Goal: Book appointment/travel/reservation

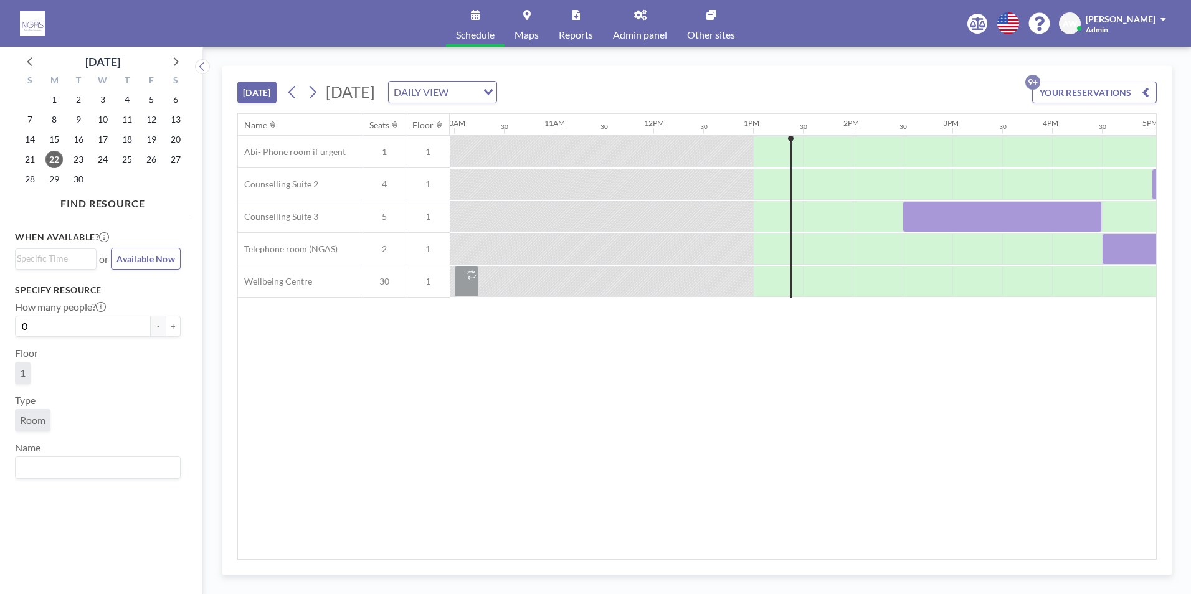
scroll to position [0, 996]
click at [147, 159] on span "26" at bounding box center [151, 159] width 17 height 17
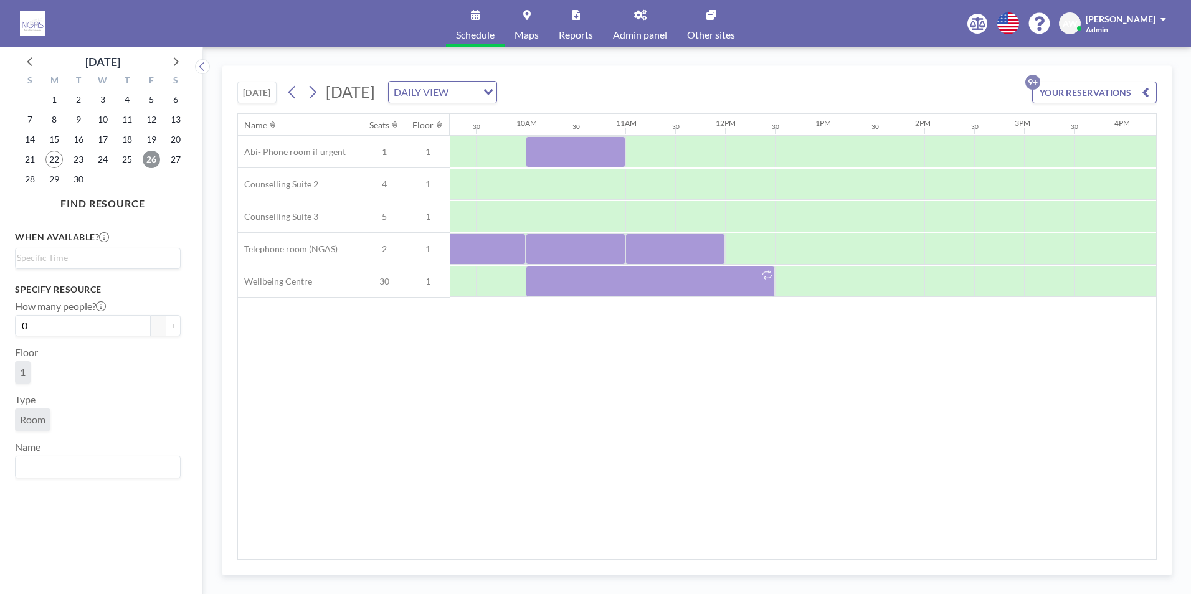
scroll to position [0, 944]
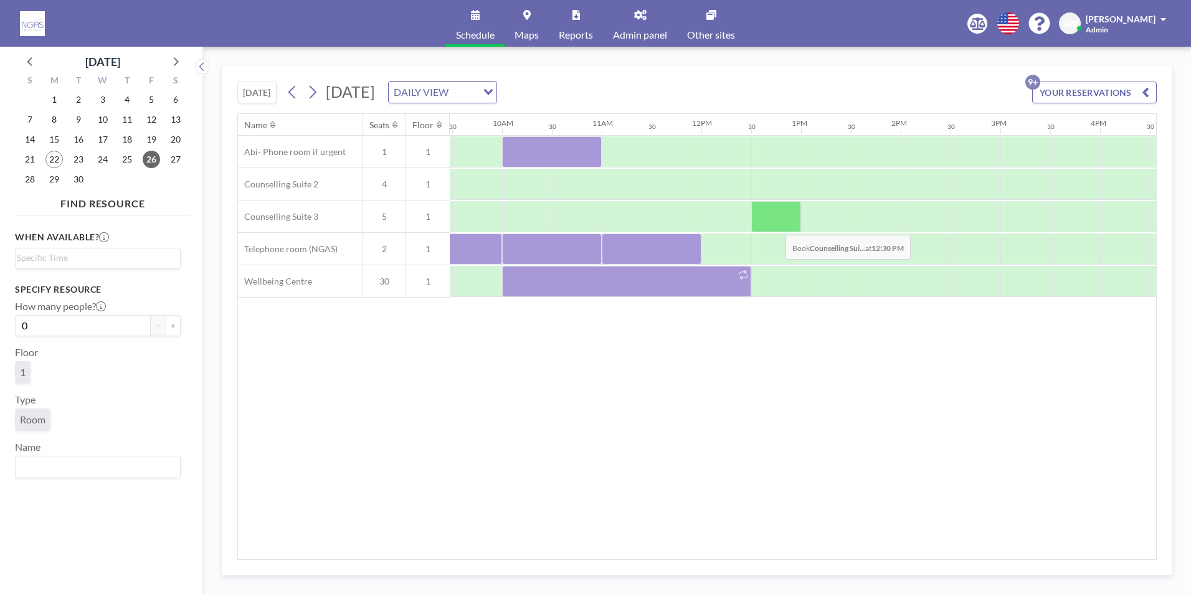
click at [775, 225] on div at bounding box center [776, 216] width 50 height 31
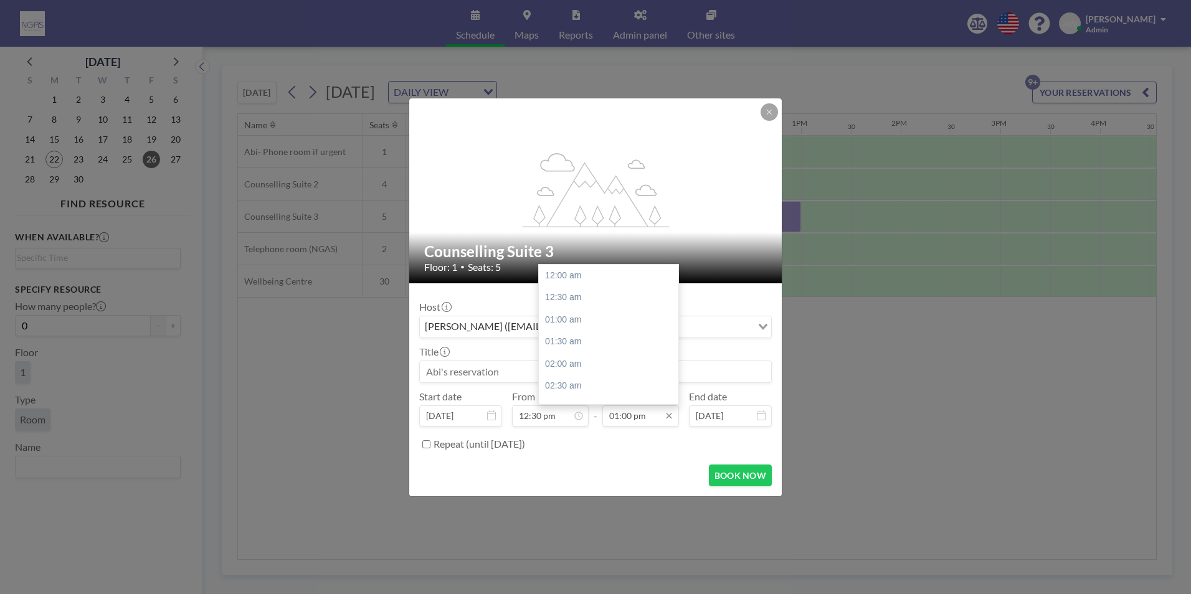
scroll to position [576, 0]
click at [593, 355] on div "03:00 pm" at bounding box center [612, 364] width 146 height 22
type input "03:00 pm"
click at [582, 379] on input at bounding box center [595, 371] width 351 height 21
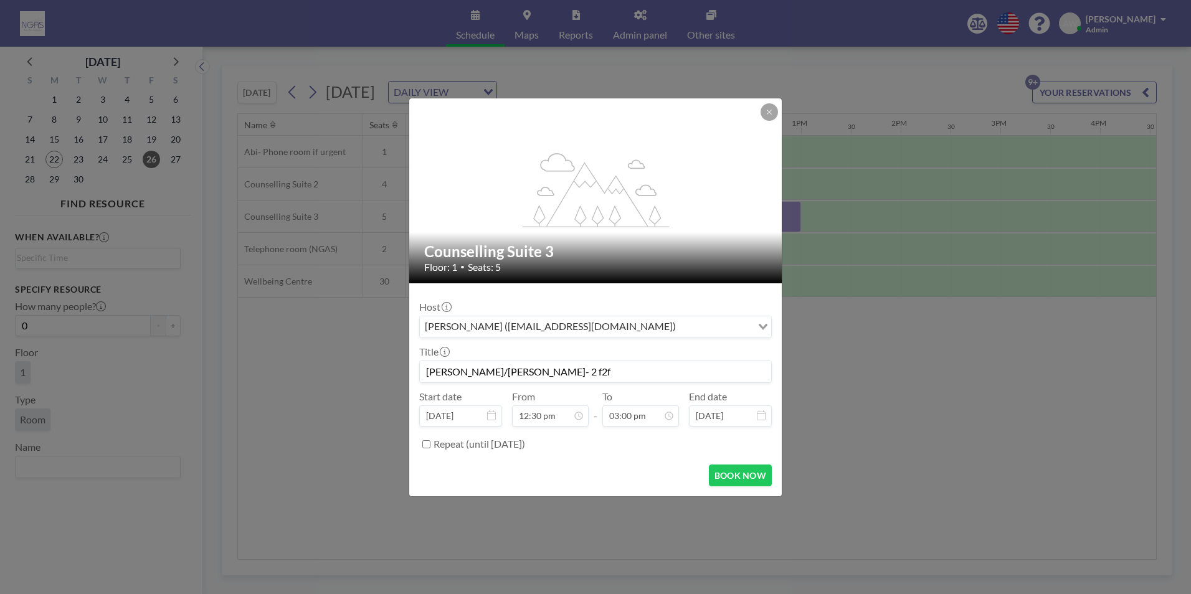
type input "[PERSON_NAME]/[PERSON_NAME]- 2 f2f"
click at [727, 462] on form "Host [PERSON_NAME] ([EMAIL_ADDRESS][DOMAIN_NAME]) Loading... Title [PERSON_NAME…" at bounding box center [595, 389] width 372 height 213
click at [731, 467] on button "BOOK NOW" at bounding box center [740, 476] width 63 height 22
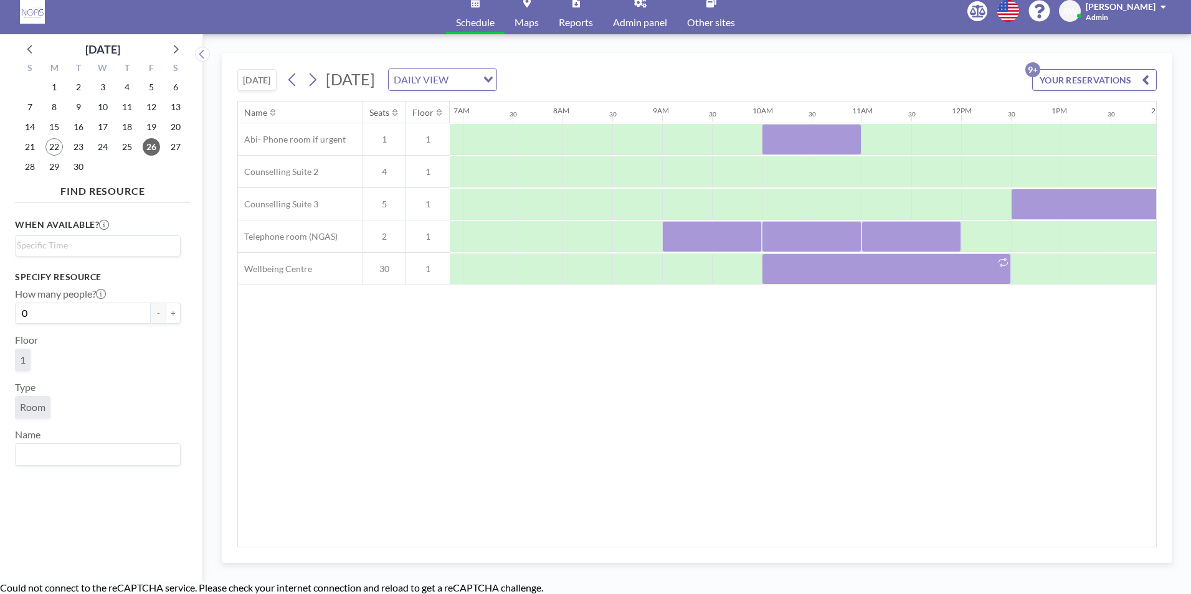
scroll to position [0, 659]
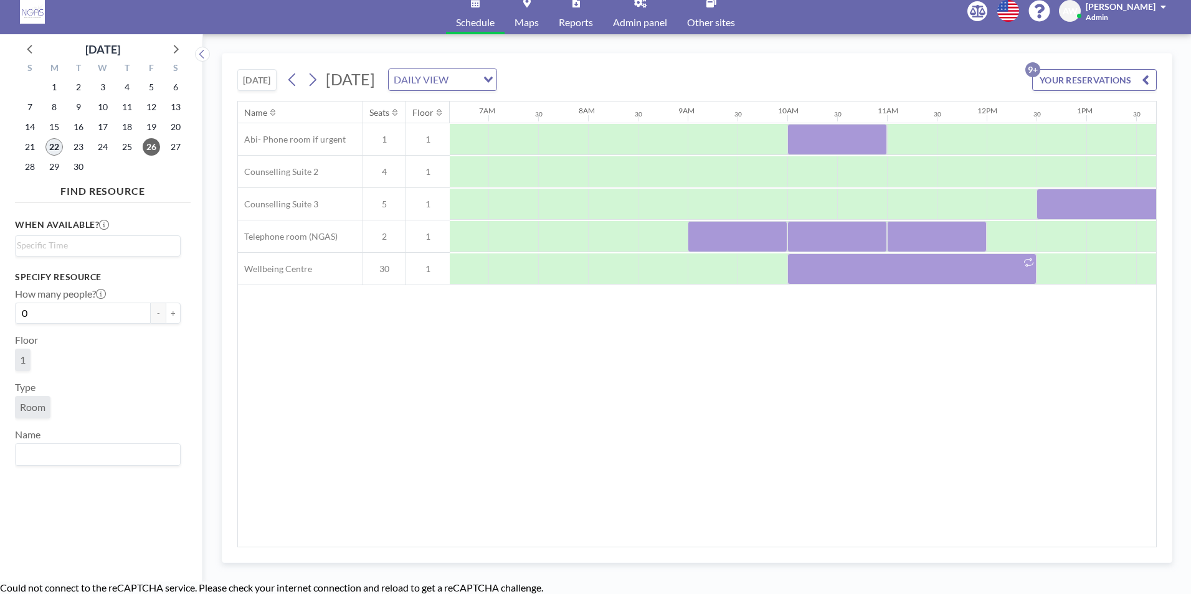
click at [56, 147] on span "22" at bounding box center [53, 146] width 17 height 17
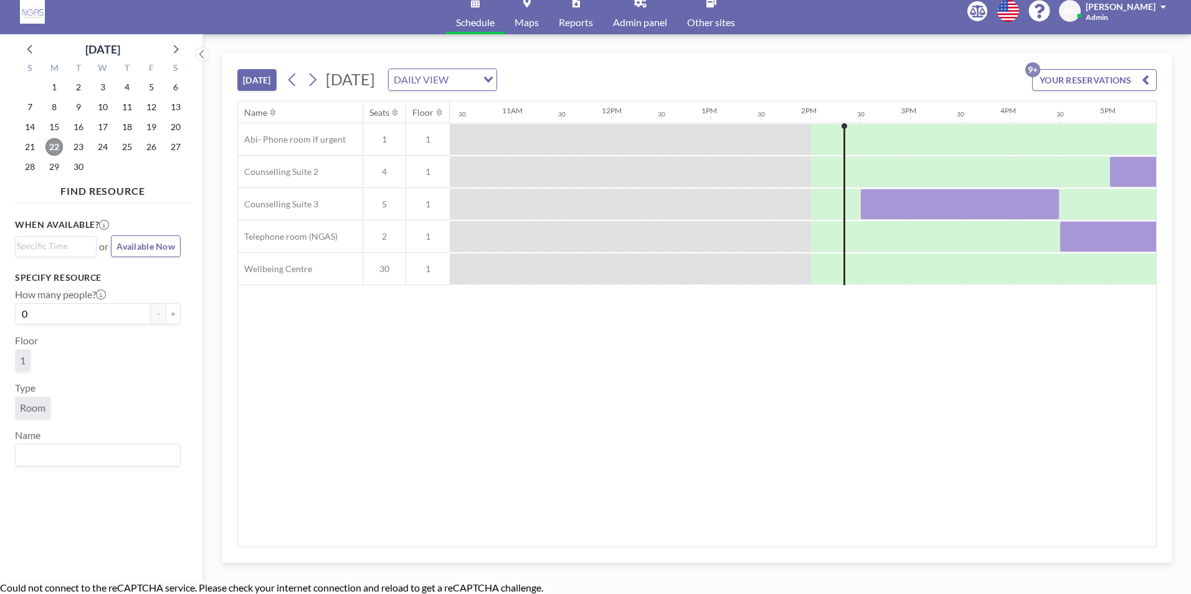
scroll to position [0, 1345]
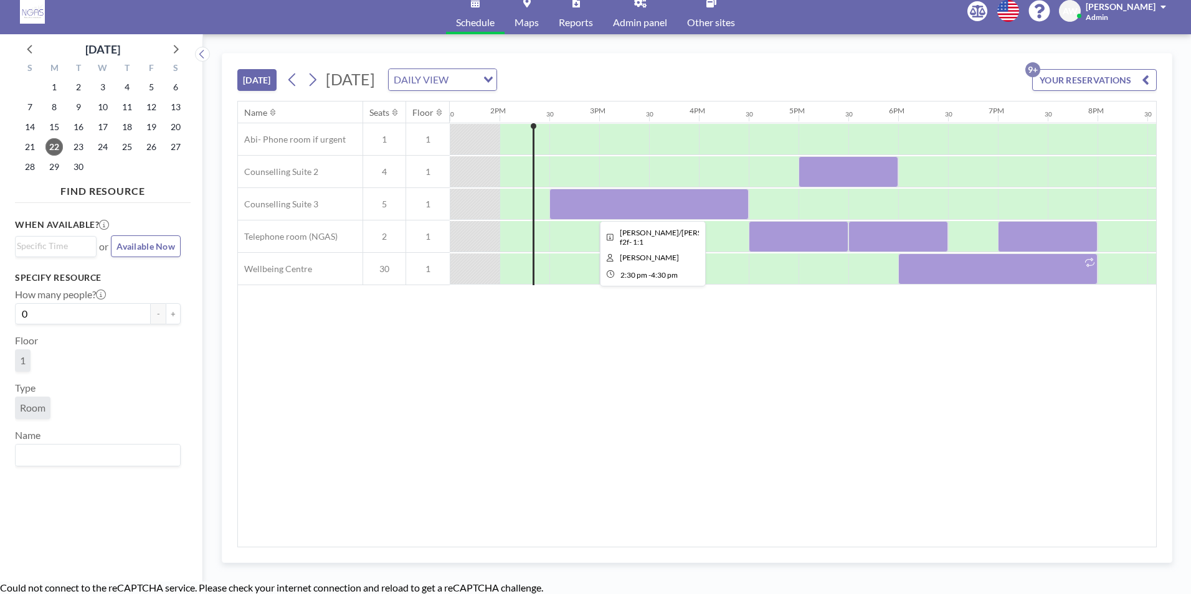
click at [694, 191] on div at bounding box center [648, 204] width 199 height 31
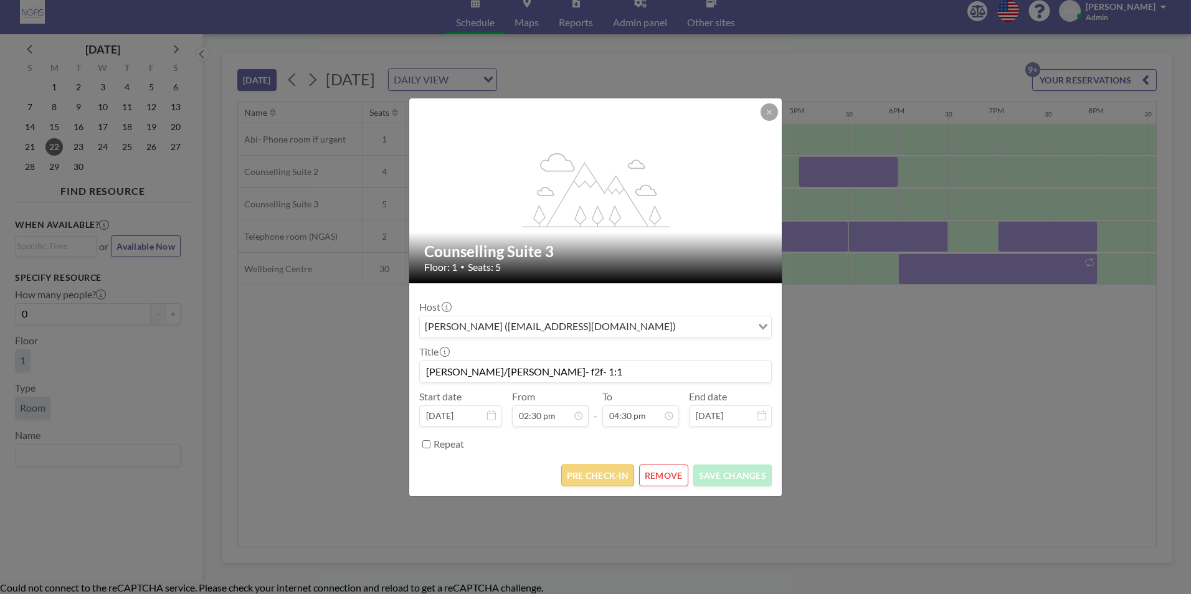
click at [603, 476] on button "PRE CHECK-IN" at bounding box center [597, 476] width 73 height 22
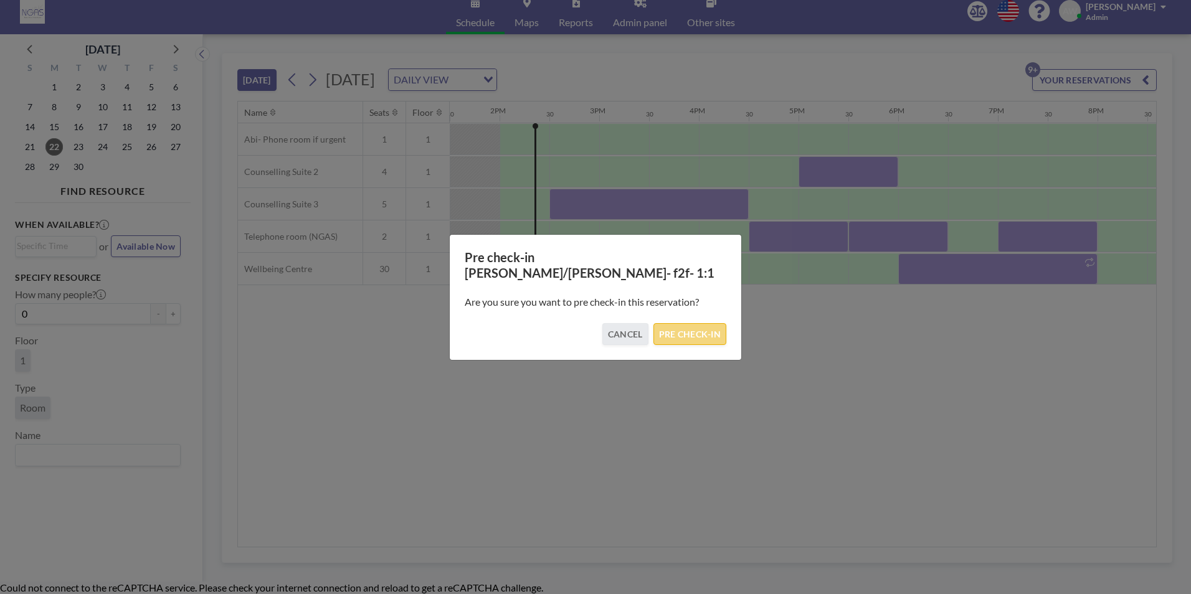
click at [689, 323] on button "PRE CHECK-IN" at bounding box center [689, 334] width 73 height 22
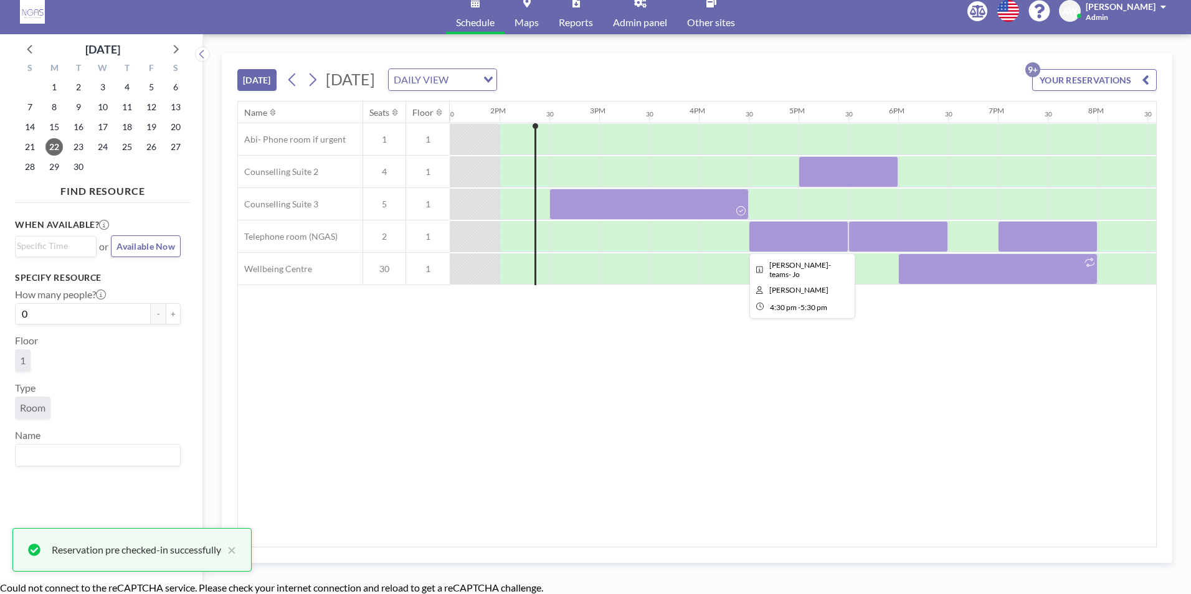
click at [773, 240] on div at bounding box center [799, 236] width 100 height 31
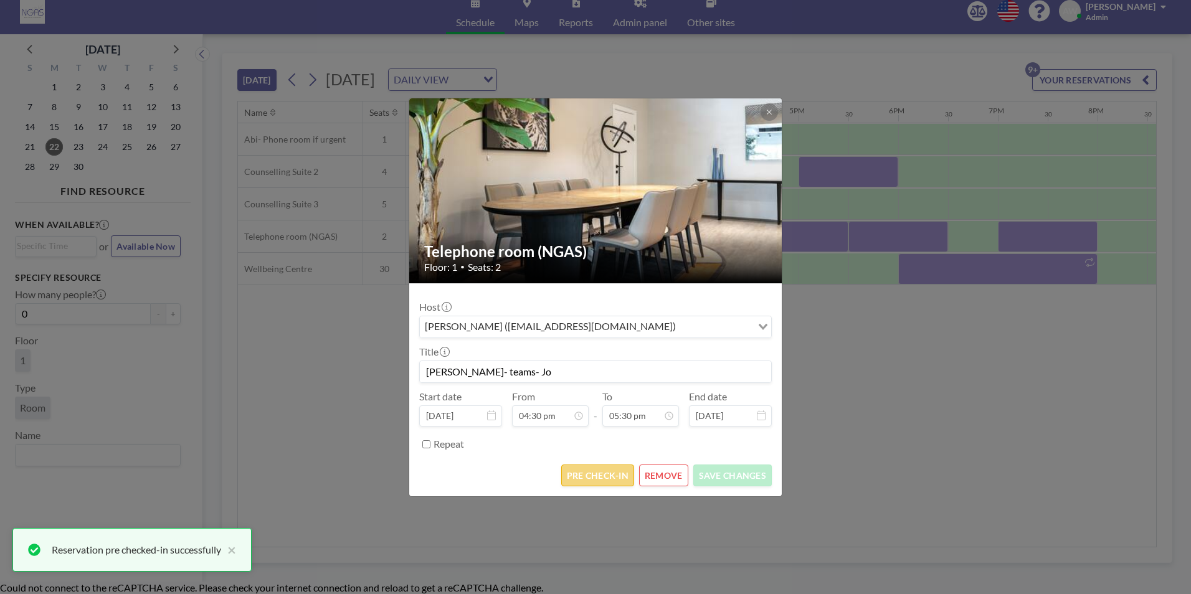
click at [609, 472] on button "PRE CHECK-IN" at bounding box center [597, 476] width 73 height 22
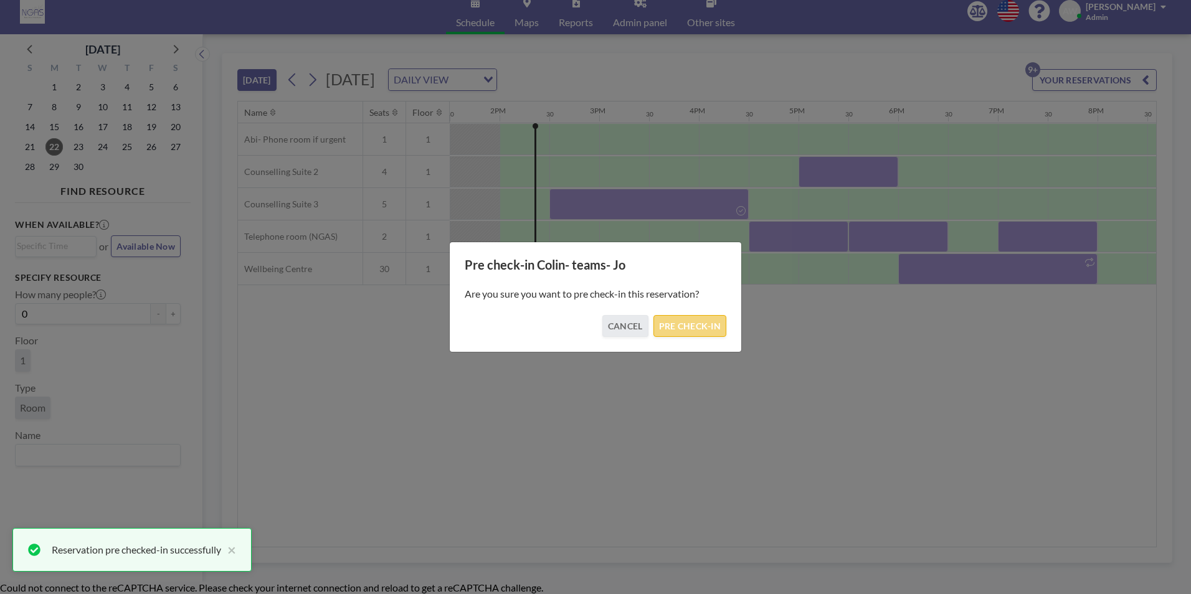
click at [675, 325] on button "PRE CHECK-IN" at bounding box center [689, 326] width 73 height 22
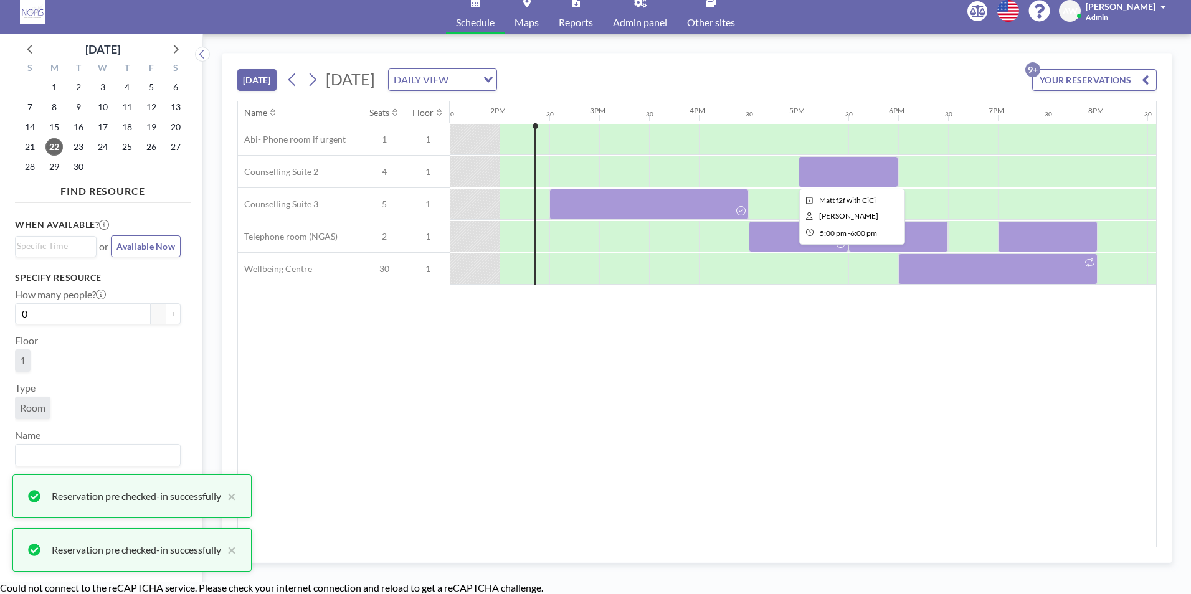
click at [840, 174] on div at bounding box center [848, 171] width 100 height 31
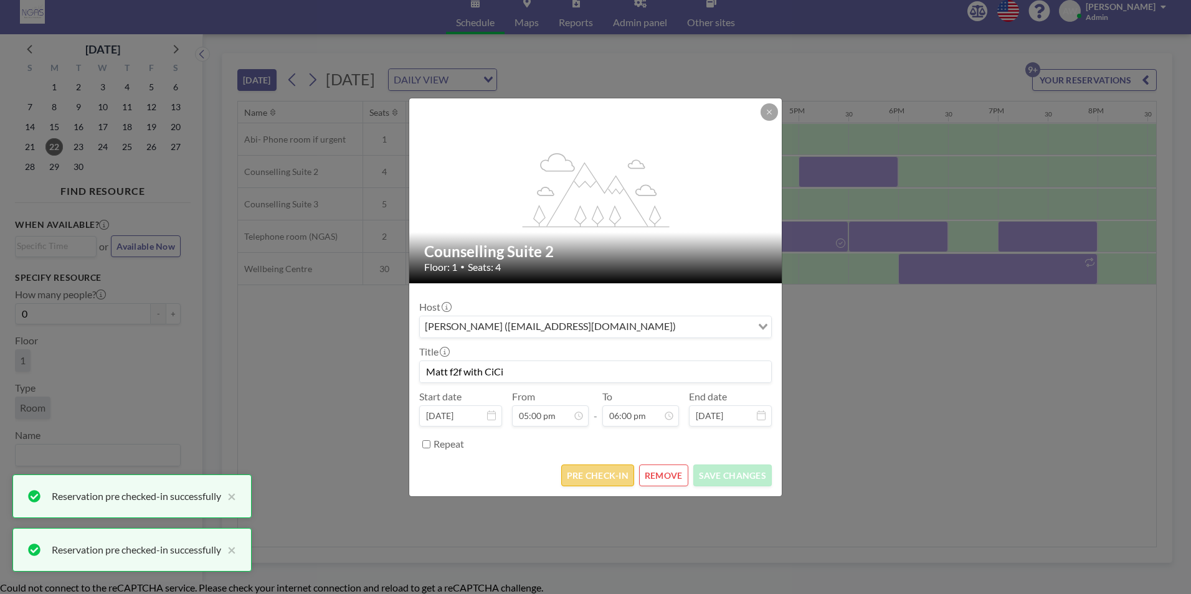
click at [619, 478] on button "PRE CHECK-IN" at bounding box center [597, 476] width 73 height 22
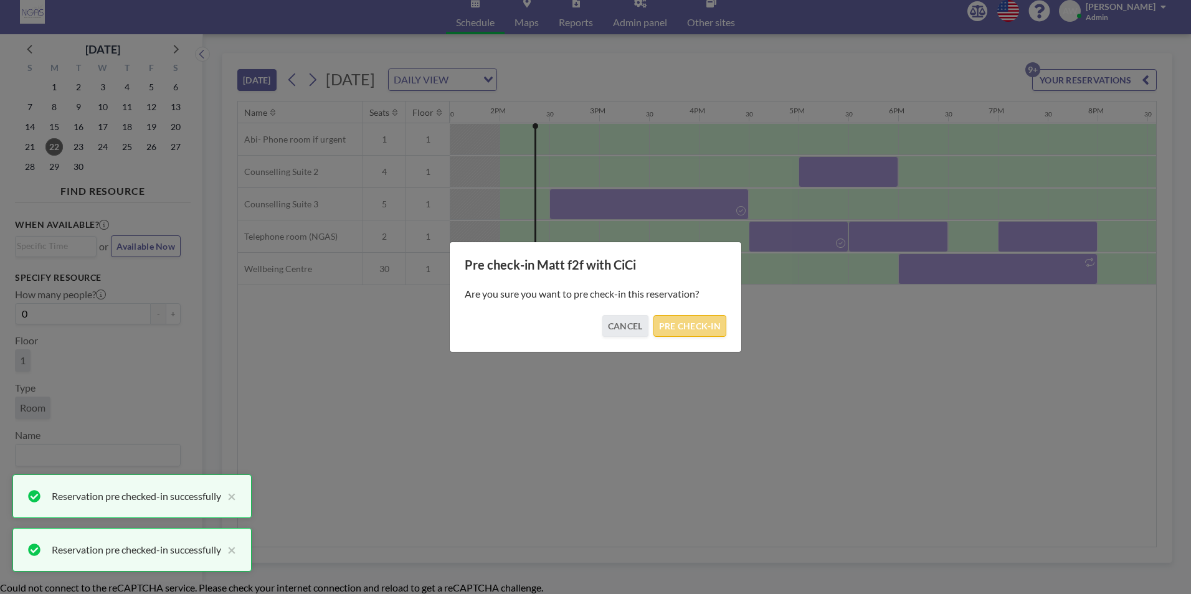
click at [689, 316] on button "PRE CHECK-IN" at bounding box center [689, 326] width 73 height 22
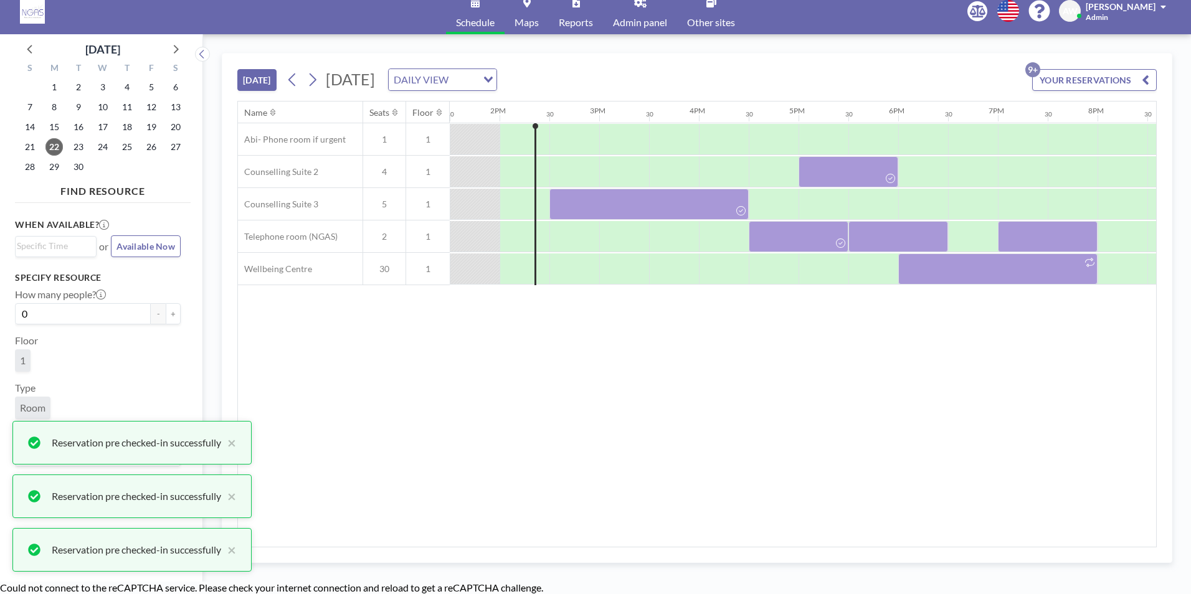
click at [691, 324] on div "Name Seats Floor 12AM 30 1AM 30 2AM 30 3AM 30 4AM 30 5AM 30 6AM 30 7AM 30 8AM 3…" at bounding box center [697, 324] width 918 height 445
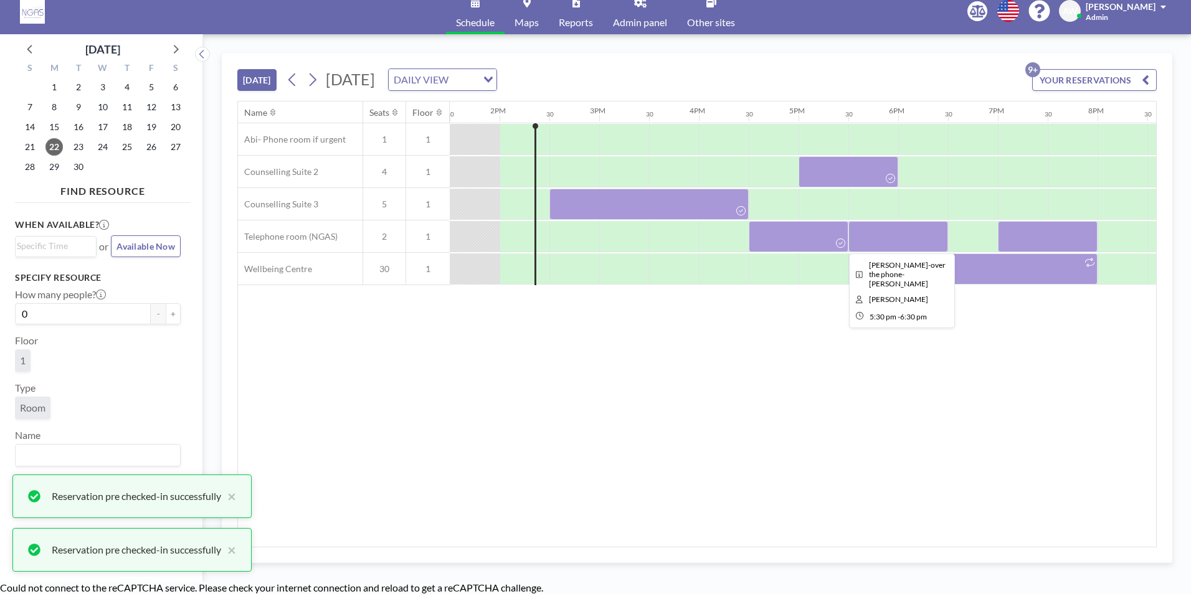
click at [886, 242] on div at bounding box center [898, 236] width 100 height 31
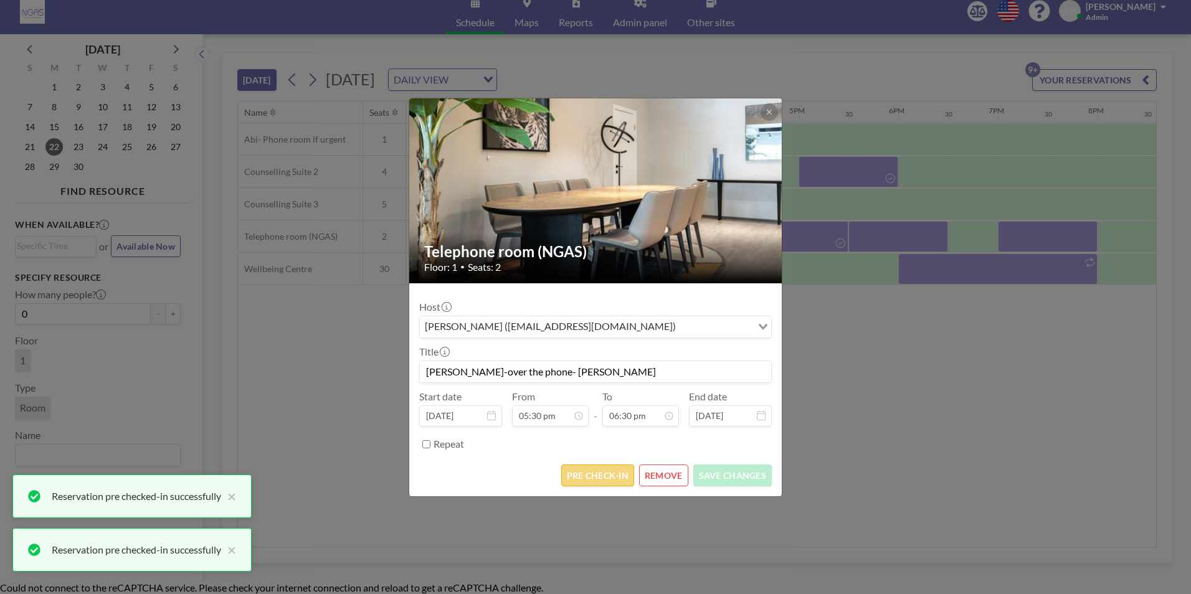
click at [602, 479] on button "PRE CHECK-IN" at bounding box center [597, 476] width 73 height 22
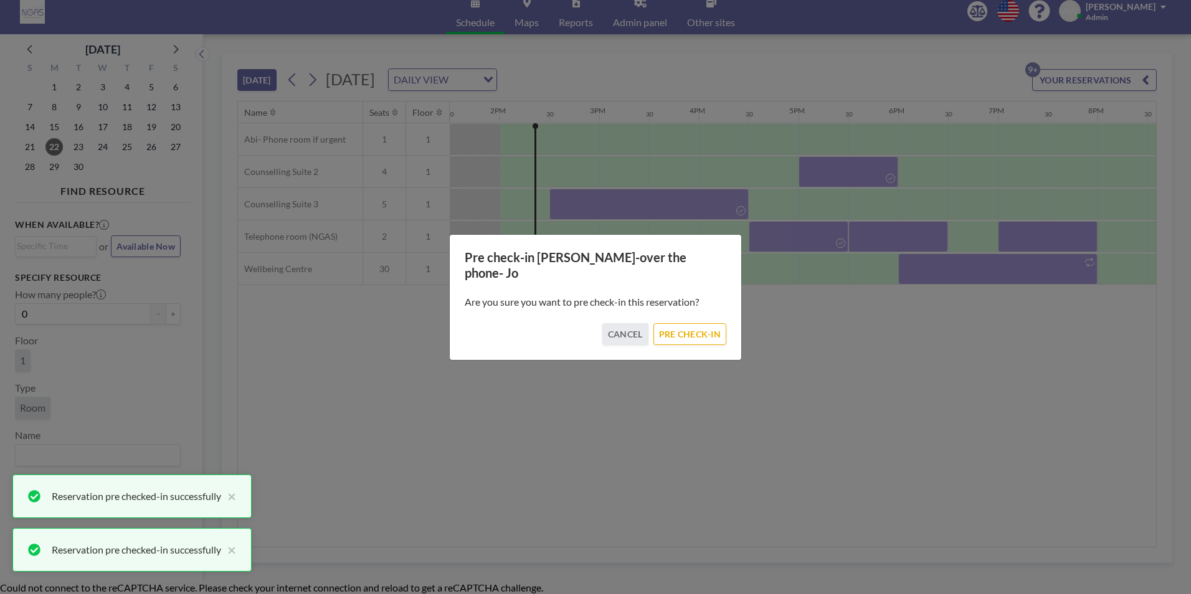
click at [695, 307] on div "Are you sure you want to pre check-in this reservation?" at bounding box center [596, 302] width 262 height 42
click at [698, 323] on button "PRE CHECK-IN" at bounding box center [689, 334] width 73 height 22
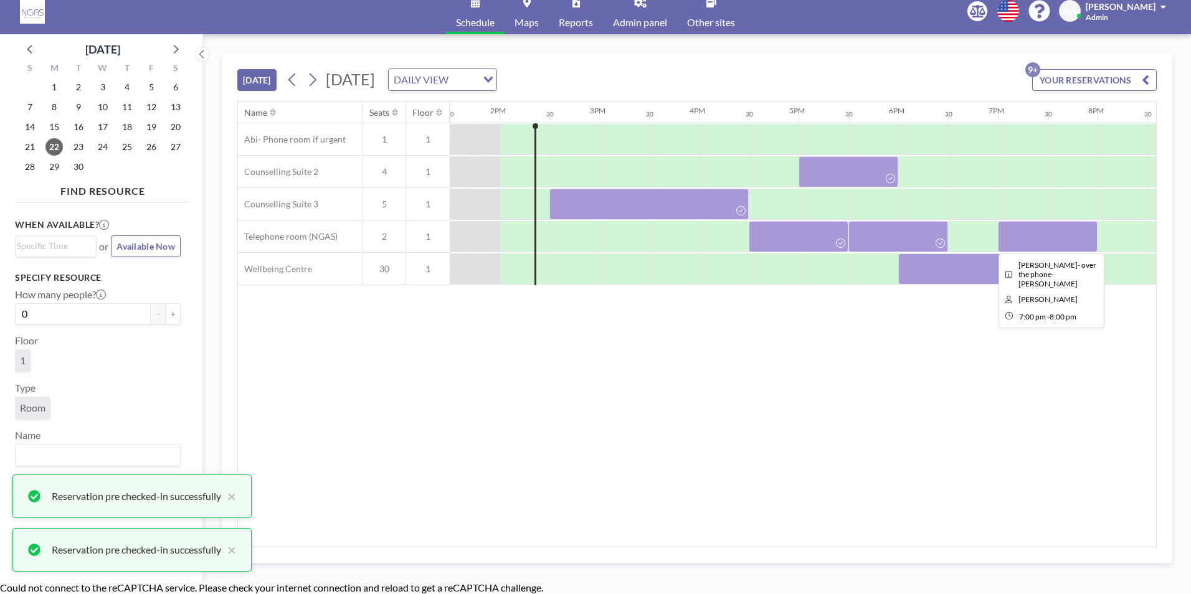
click at [1017, 242] on div at bounding box center [1048, 236] width 100 height 31
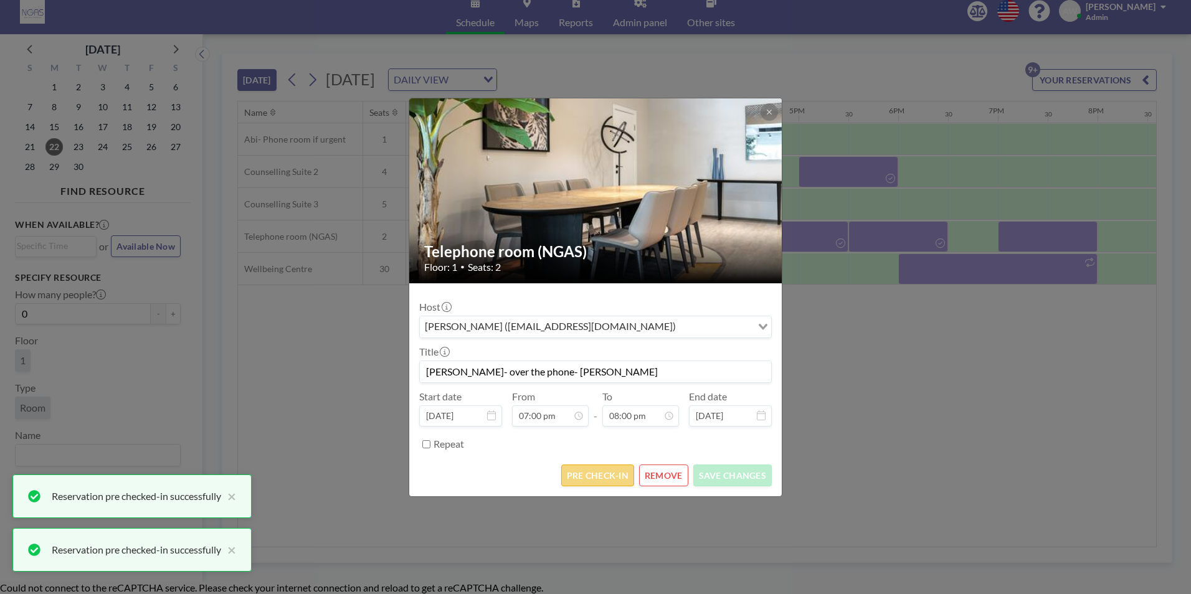
scroll to position [887, 0]
click at [594, 476] on button "PRE CHECK-IN" at bounding box center [597, 476] width 73 height 22
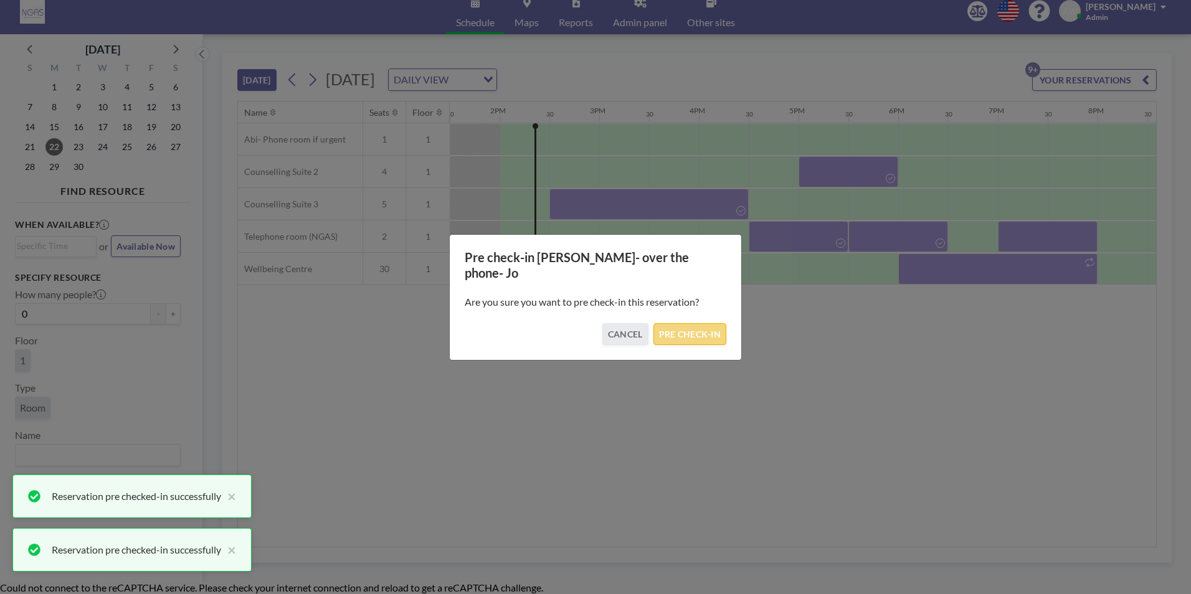
click at [684, 328] on button "PRE CHECK-IN" at bounding box center [689, 334] width 73 height 22
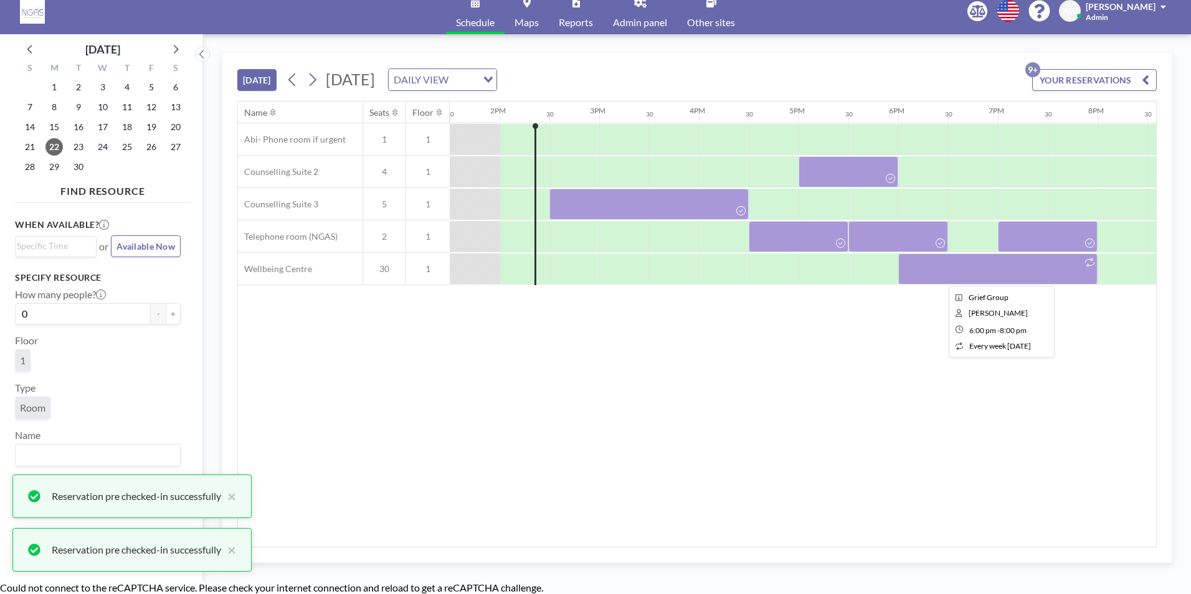
click at [1010, 268] on div at bounding box center [997, 268] width 199 height 31
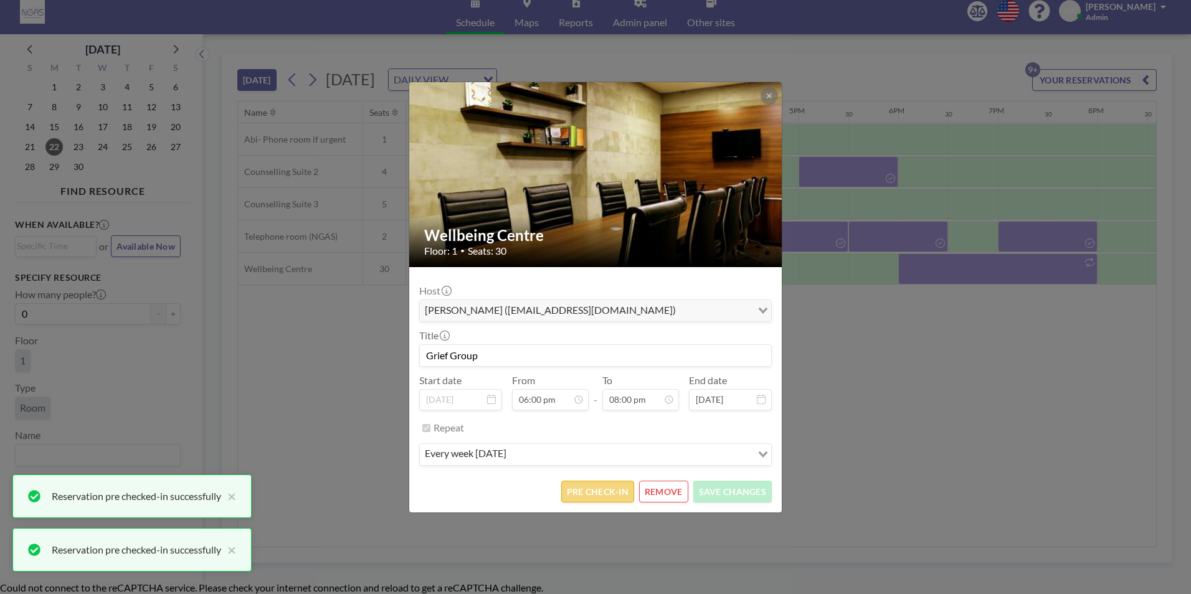
click at [597, 493] on button "PRE CHECK-IN" at bounding box center [597, 492] width 73 height 22
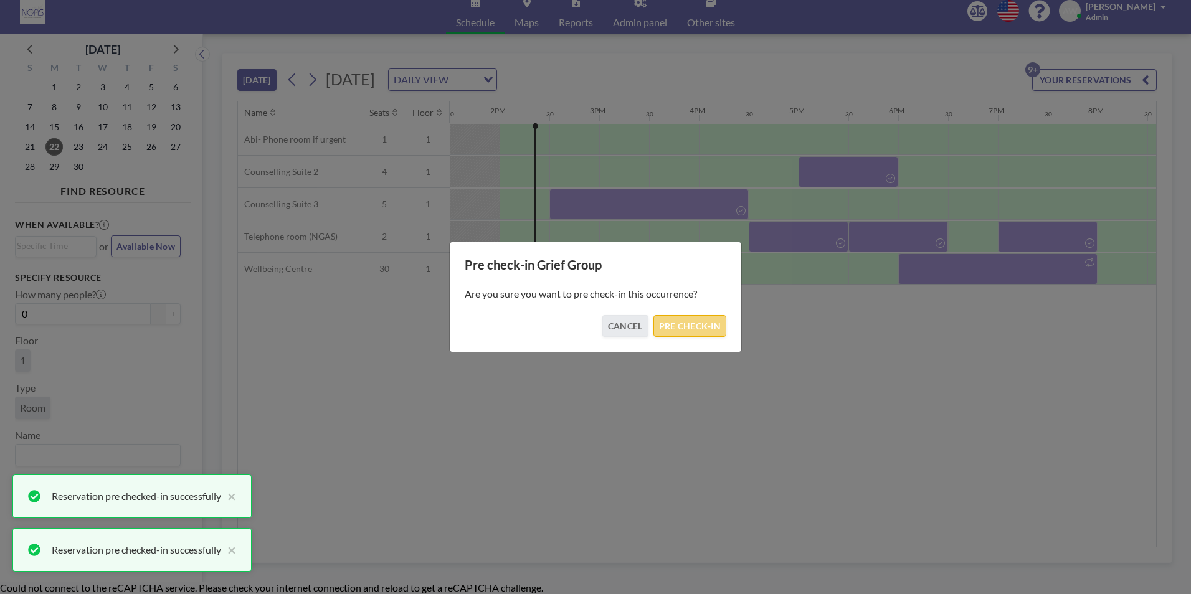
click at [694, 324] on button "PRE CHECK-IN" at bounding box center [689, 326] width 73 height 22
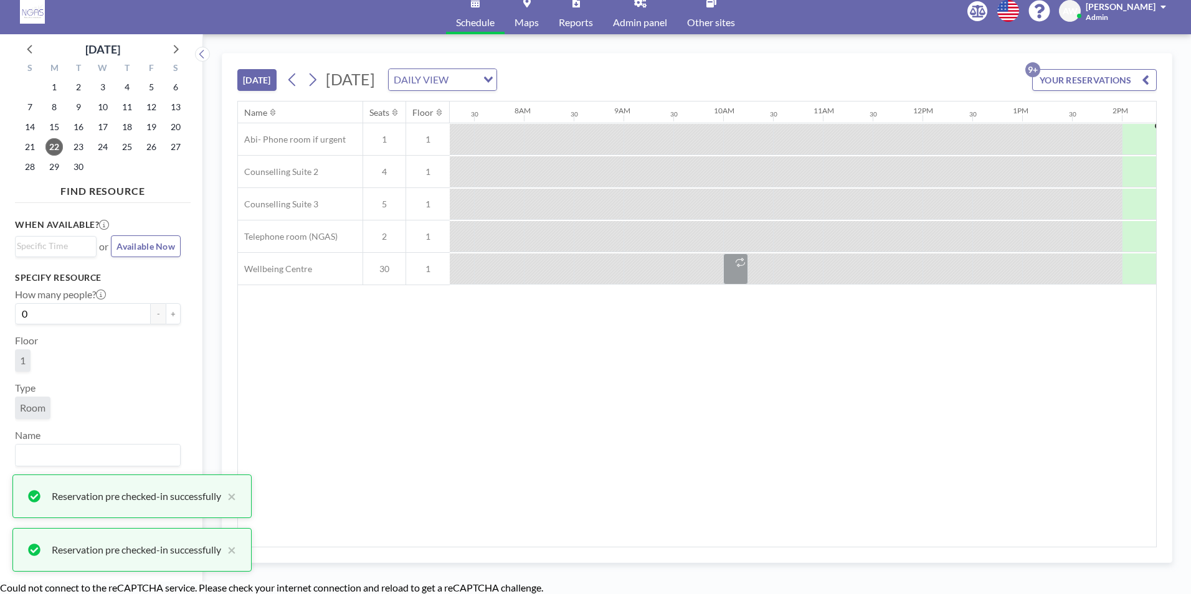
scroll to position [0, 655]
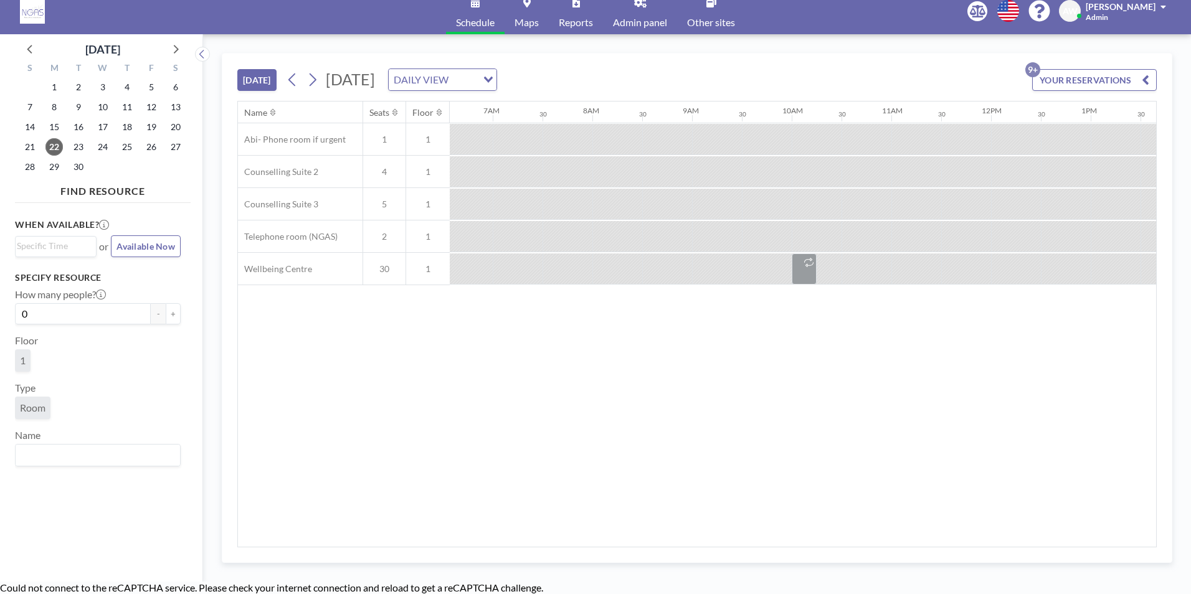
click at [473, 452] on div "Name Seats Floor 12AM 30 1AM 30 2AM 30 3AM 30 4AM 30 5AM 30 6AM 30 7AM 30 8AM 3…" at bounding box center [697, 324] width 918 height 445
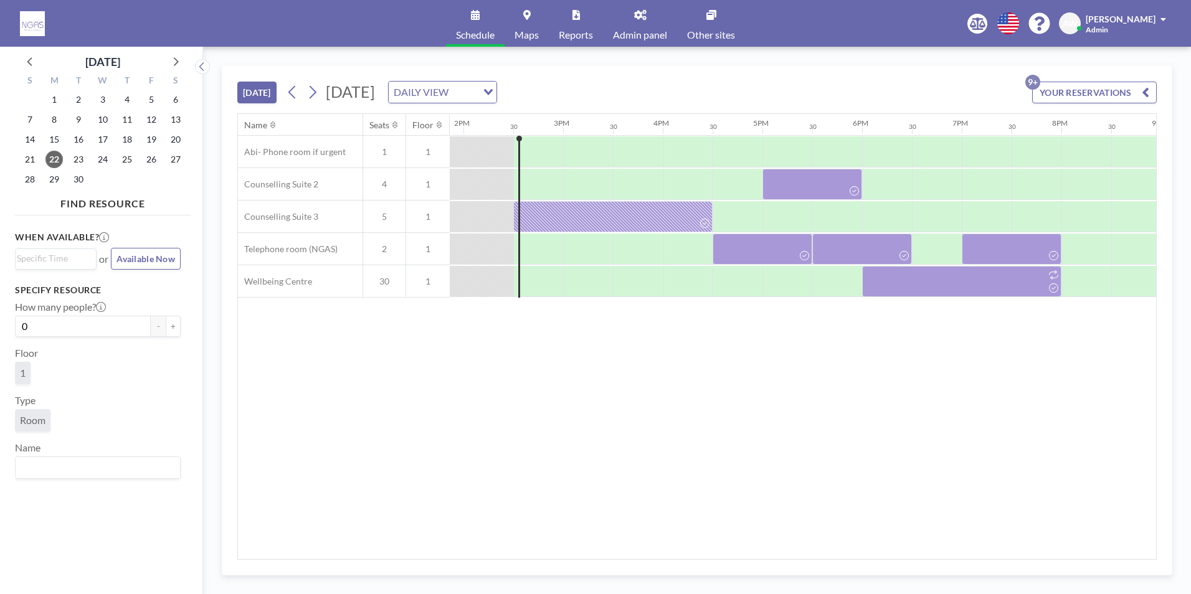
scroll to position [0, 1395]
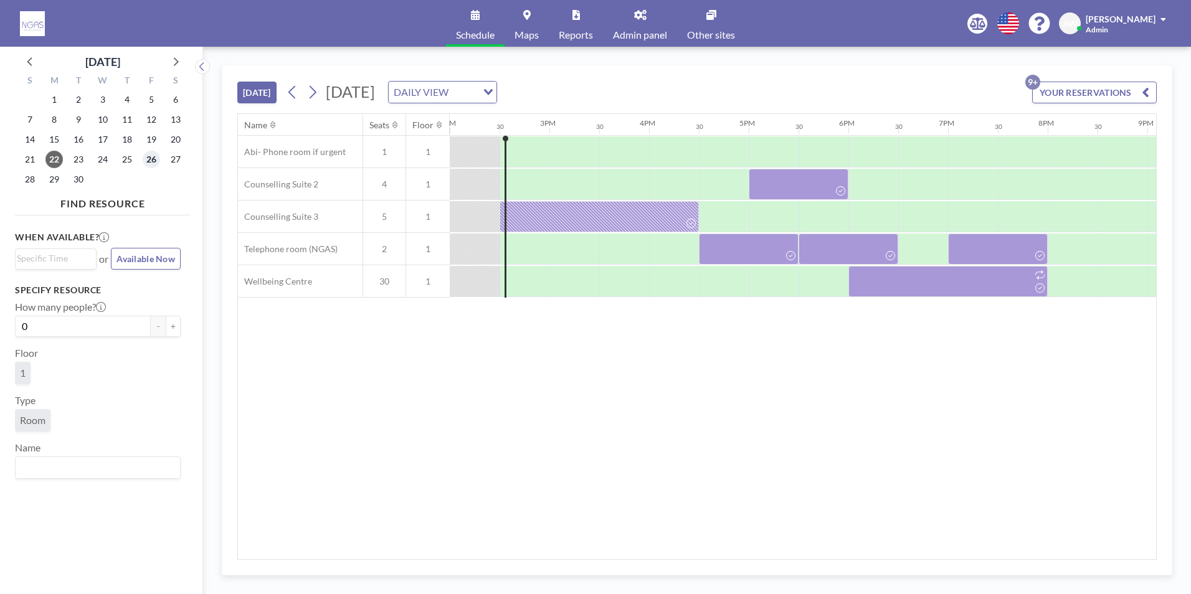
click at [154, 151] on span "26" at bounding box center [151, 159] width 17 height 17
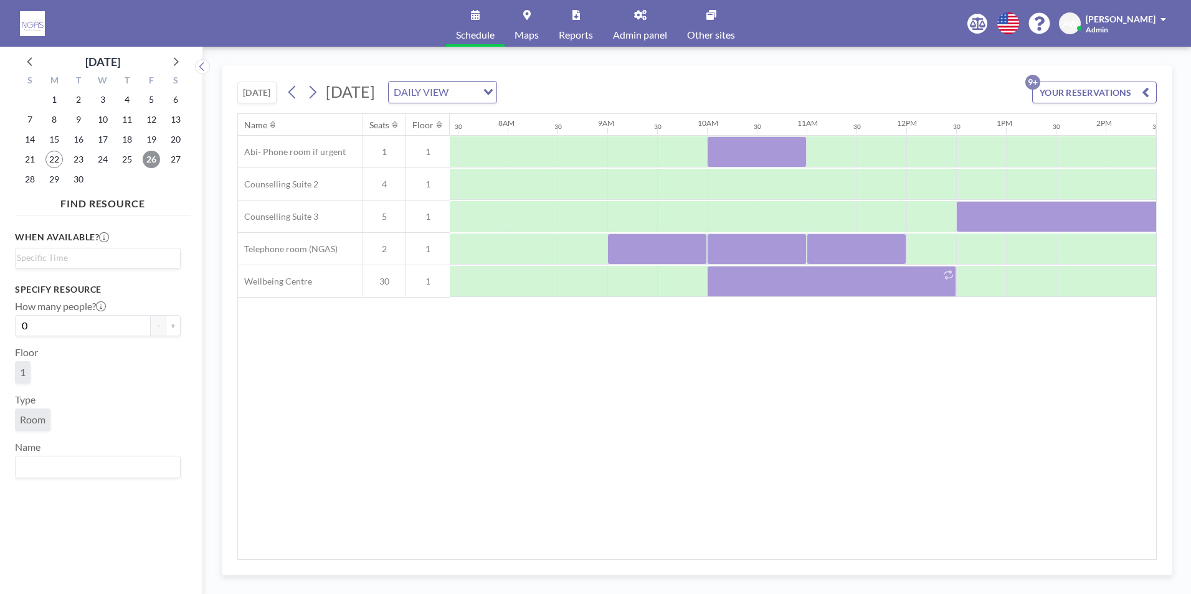
scroll to position [0, 747]
drag, startPoint x: 518, startPoint y: 379, endPoint x: 505, endPoint y: 343, distance: 38.8
click at [518, 379] on div "Name Seats Floor 12AM 30 1AM 30 2AM 30 3AM 30 4AM 30 5AM 30 6AM 30 7AM 30 8AM 3…" at bounding box center [697, 336] width 918 height 445
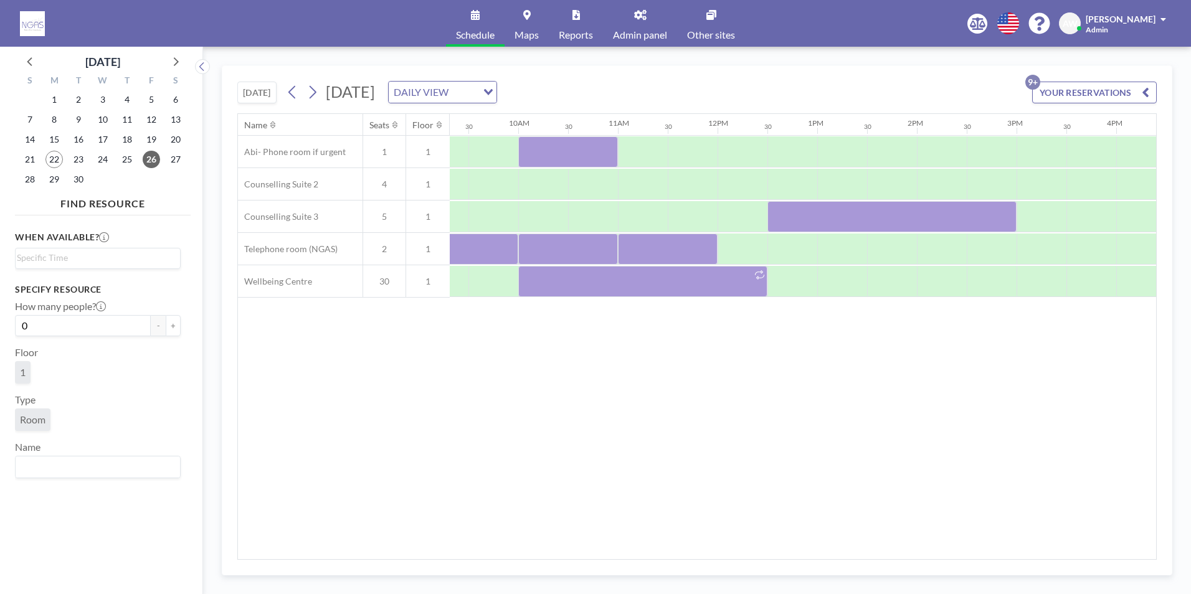
scroll to position [0, 987]
